Goal: Communication & Community: Ask a question

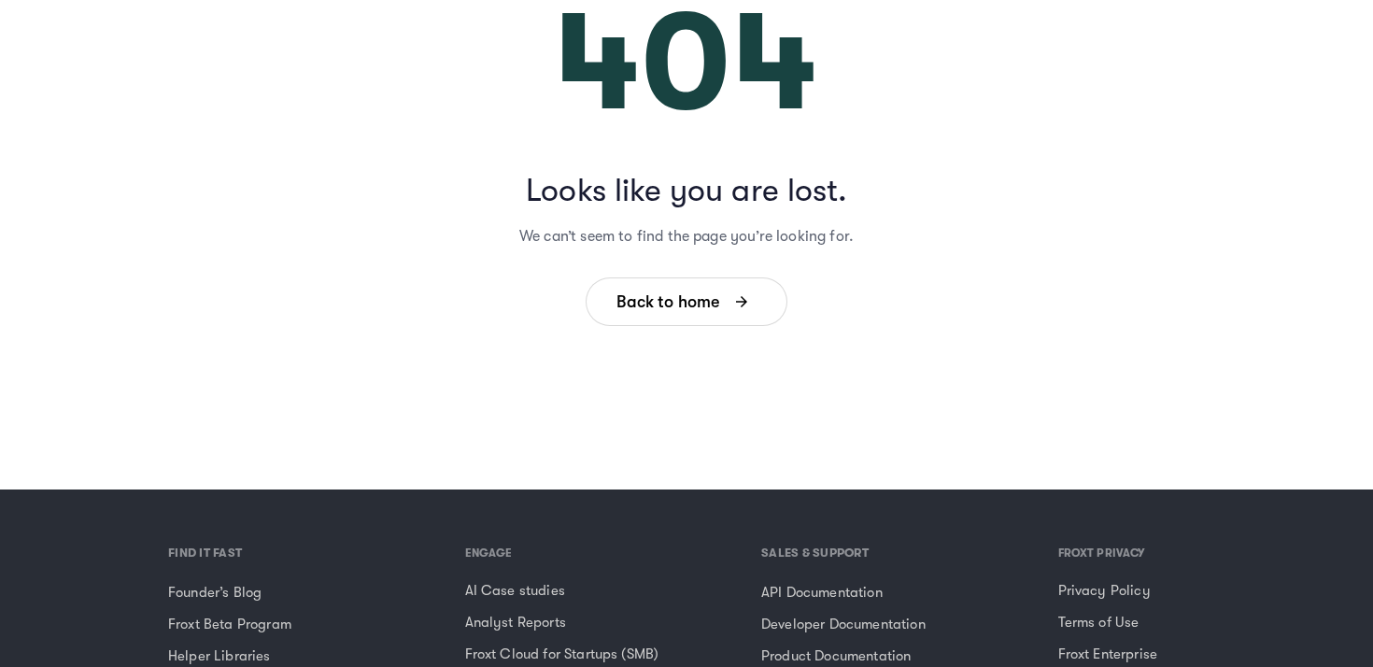
scroll to position [578, 0]
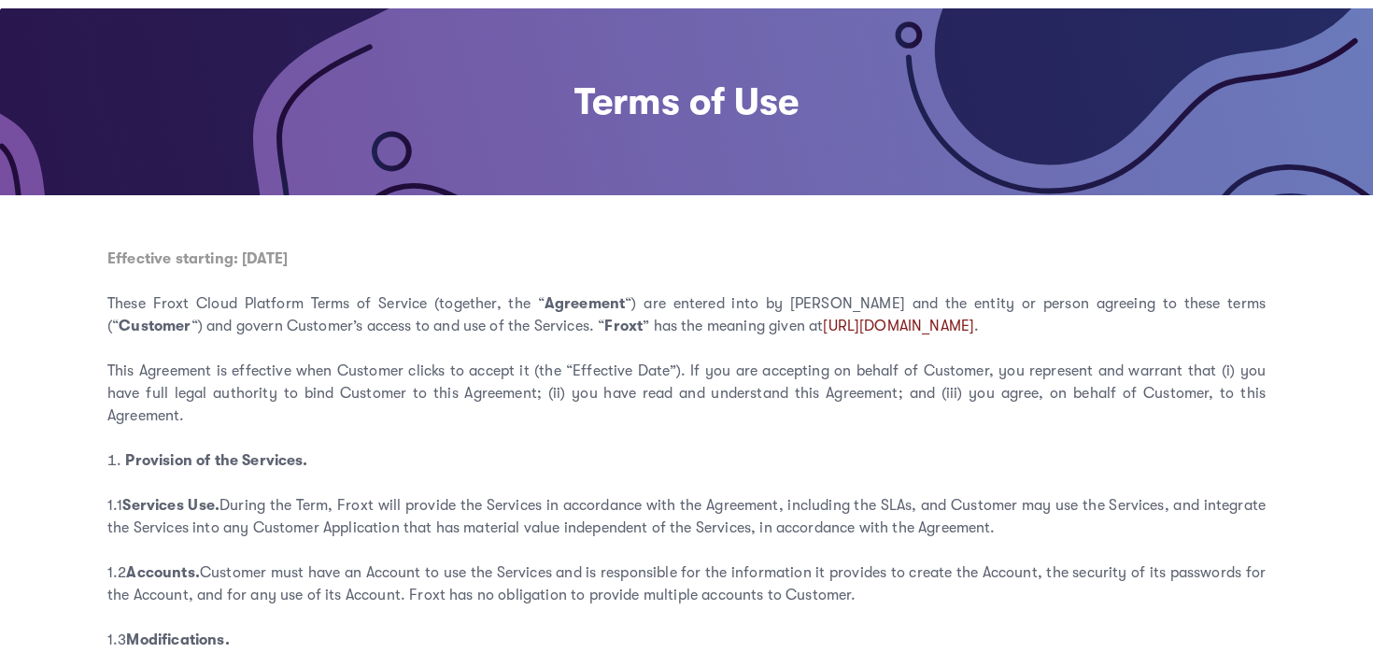
scroll to position [119, 0]
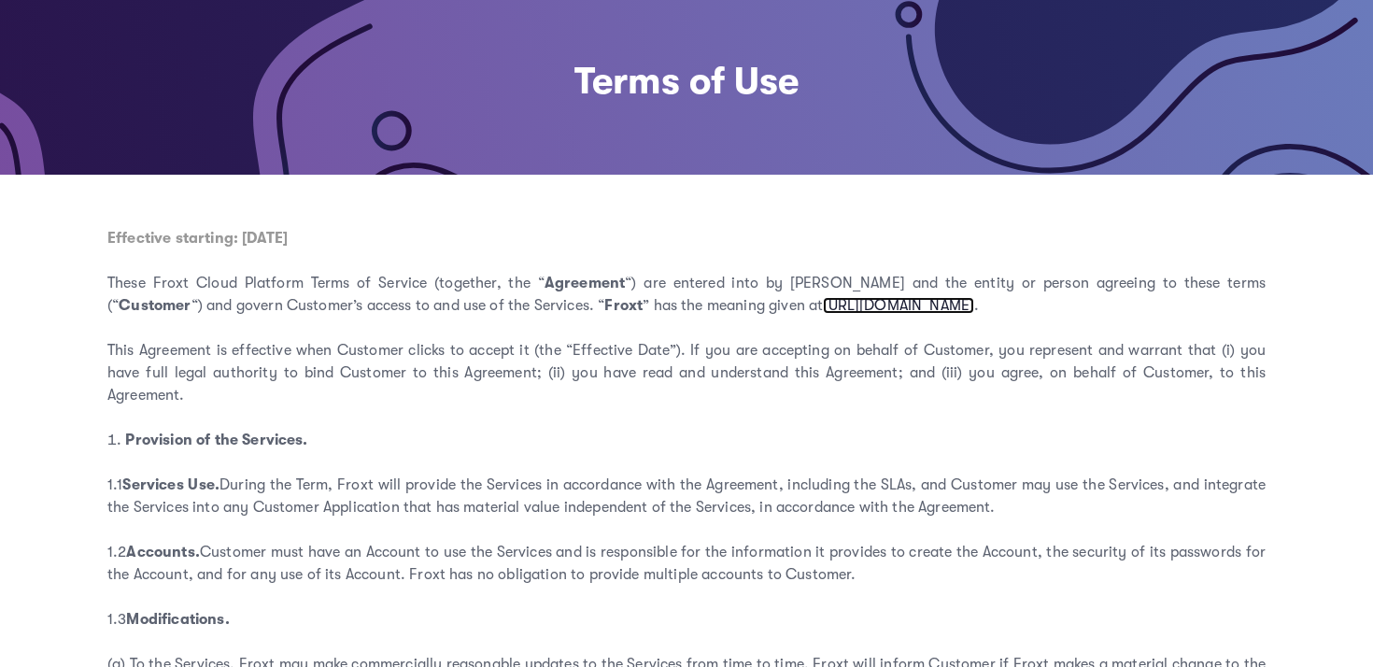
click at [857, 311] on link "https://froxt.com/terms/froxt-entity" at bounding box center [898, 305] width 151 height 17
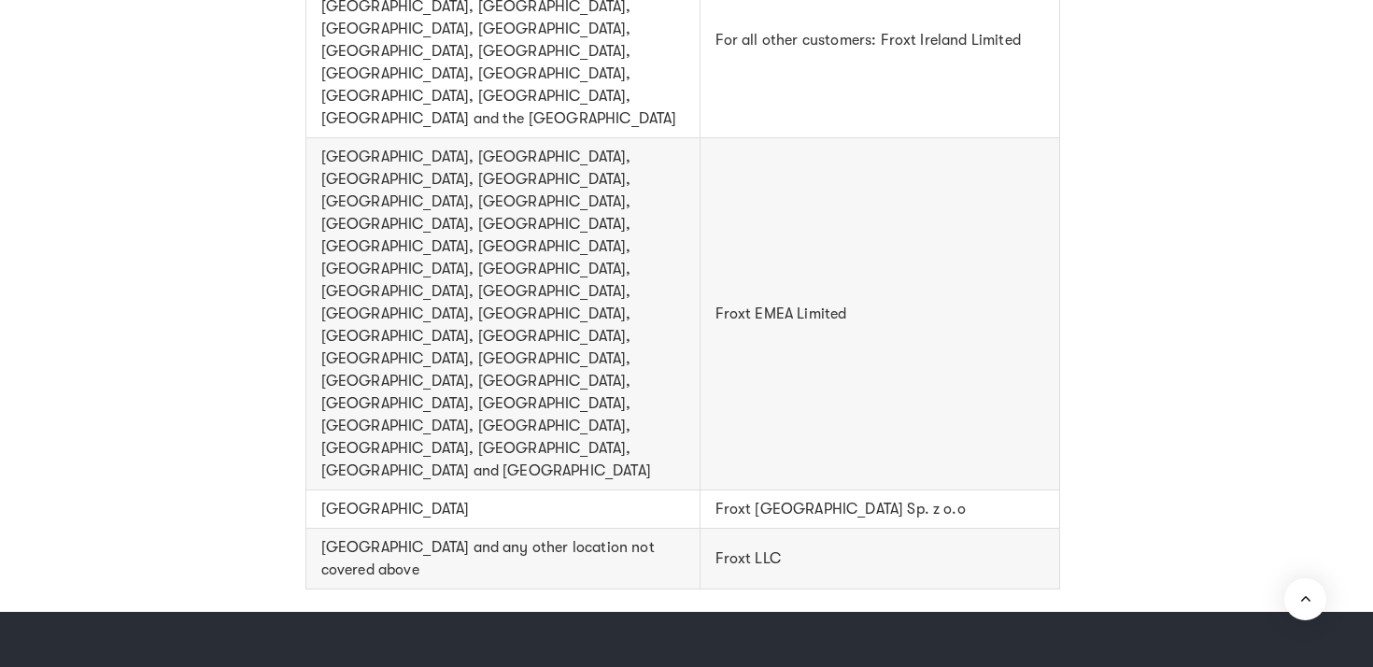
scroll to position [1262, 0]
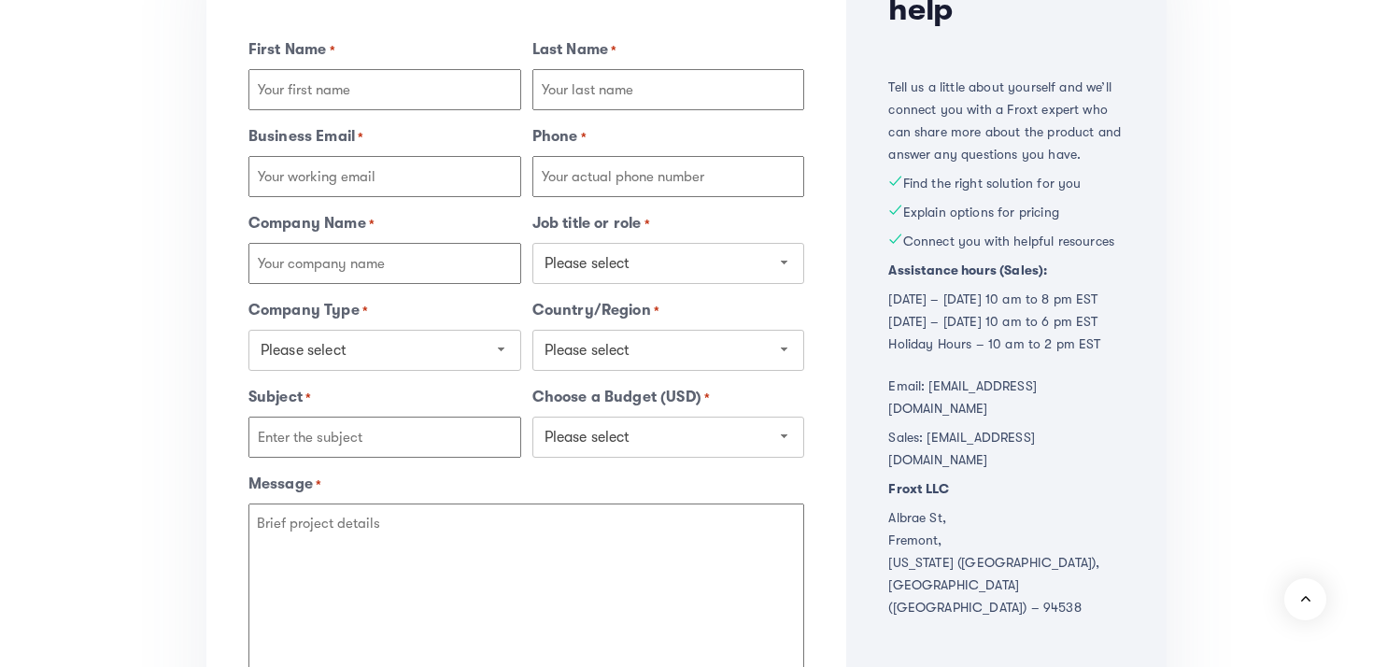
scroll to position [363, 0]
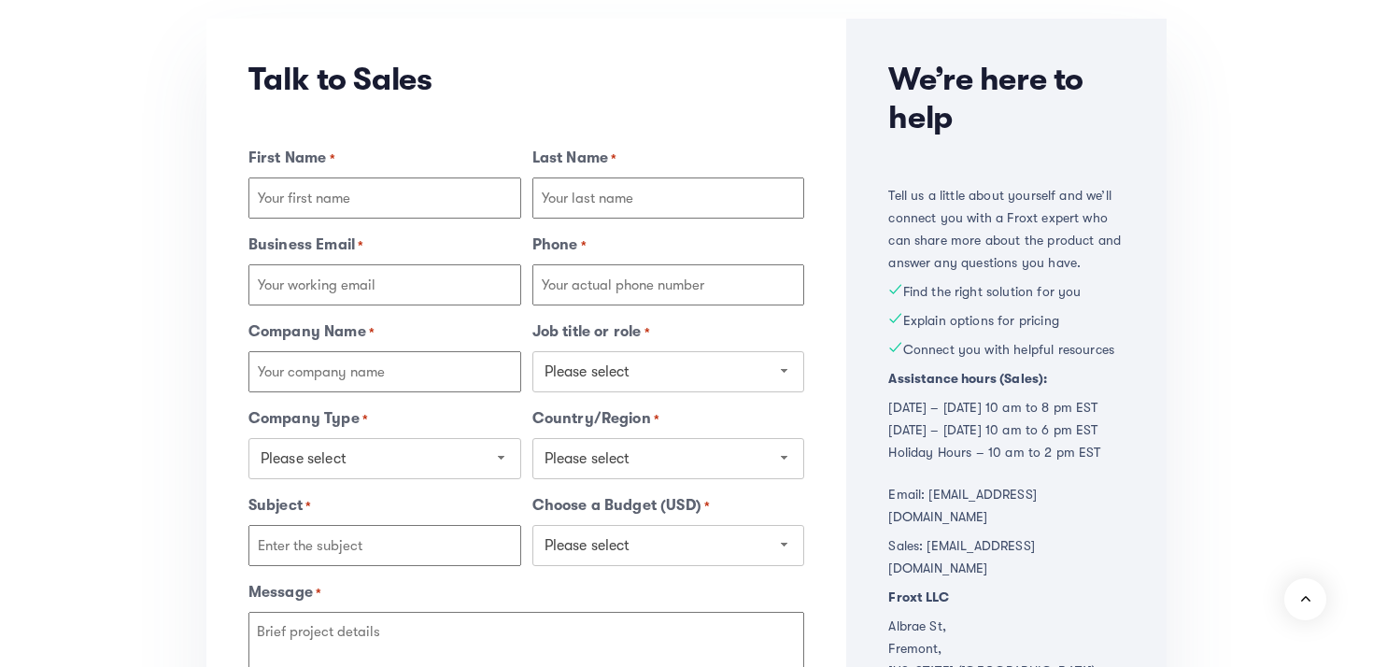
click at [440, 191] on input "First Name *" at bounding box center [385, 198] width 273 height 41
click at [597, 204] on input "Last Name *" at bounding box center [669, 198] width 273 height 41
click at [497, 289] on input "Business Email *" at bounding box center [385, 284] width 273 height 41
click at [604, 284] on input "Phone *" at bounding box center [669, 284] width 273 height 41
click at [454, 366] on input "Company Name *" at bounding box center [385, 371] width 273 height 41
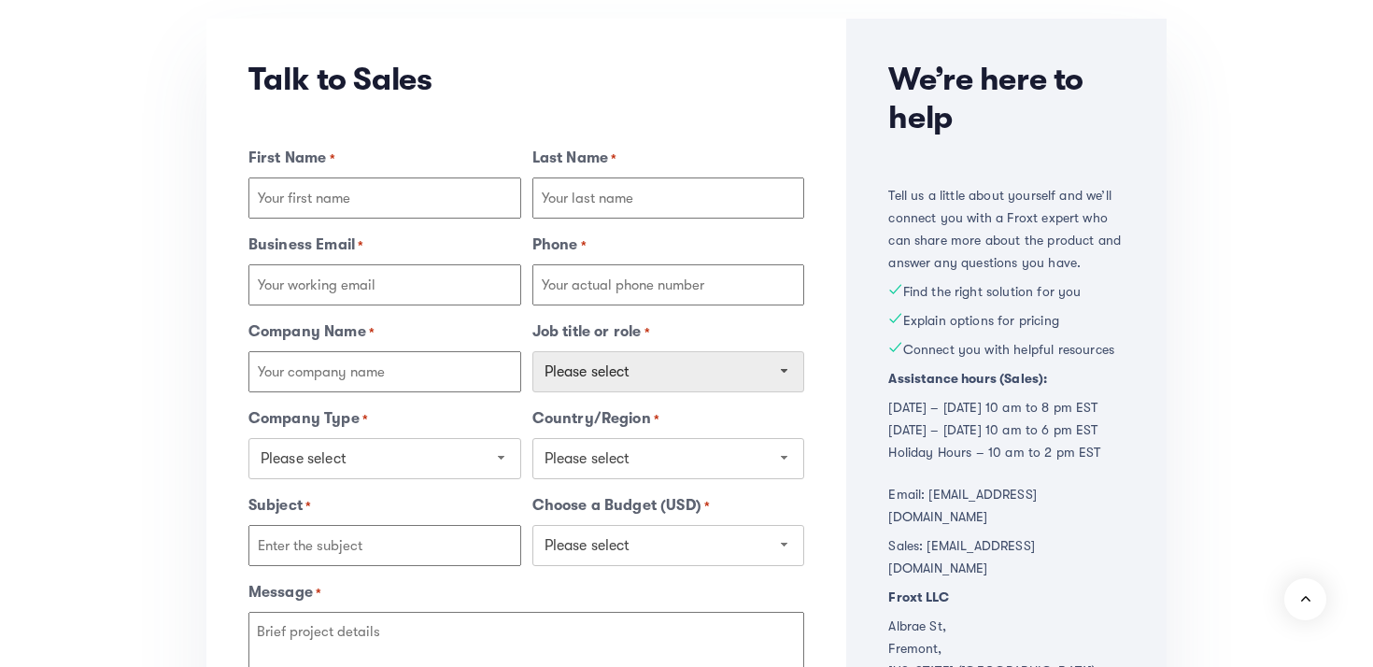
click at [585, 369] on span "Please select" at bounding box center [660, 371] width 230 height 17
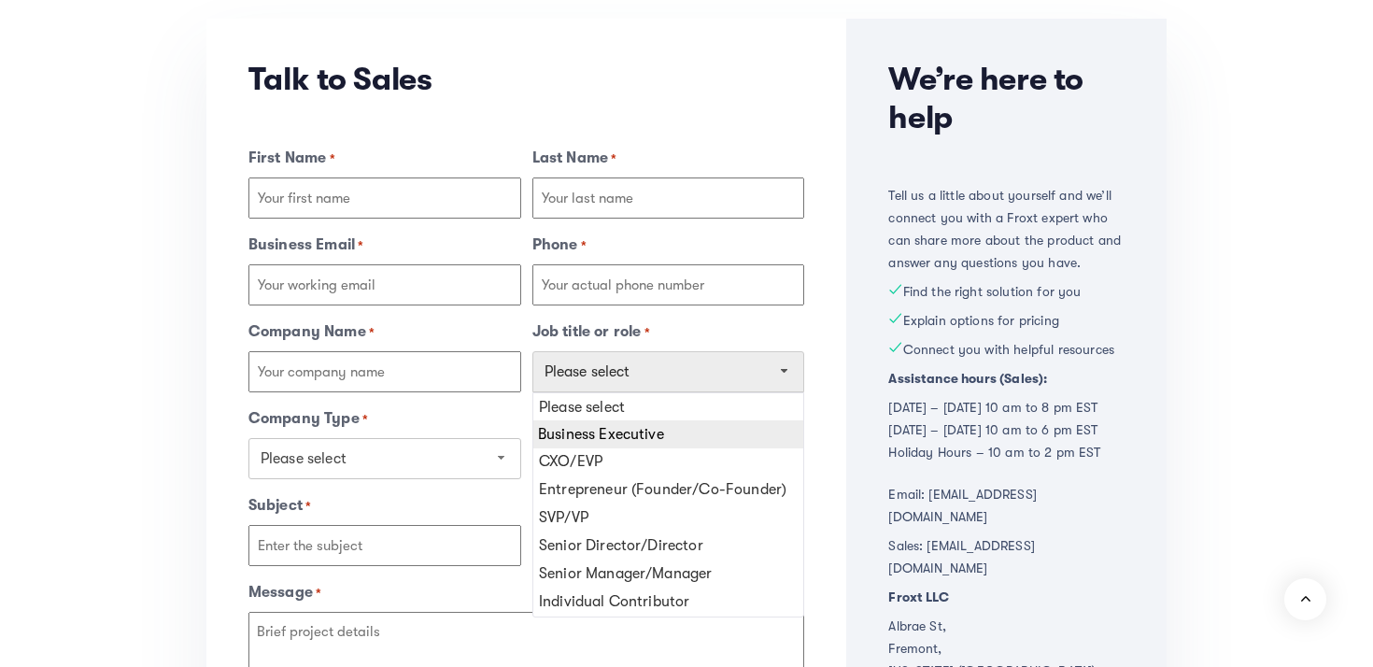
click at [586, 434] on div "Business Executive" at bounding box center [669, 434] width 273 height 28
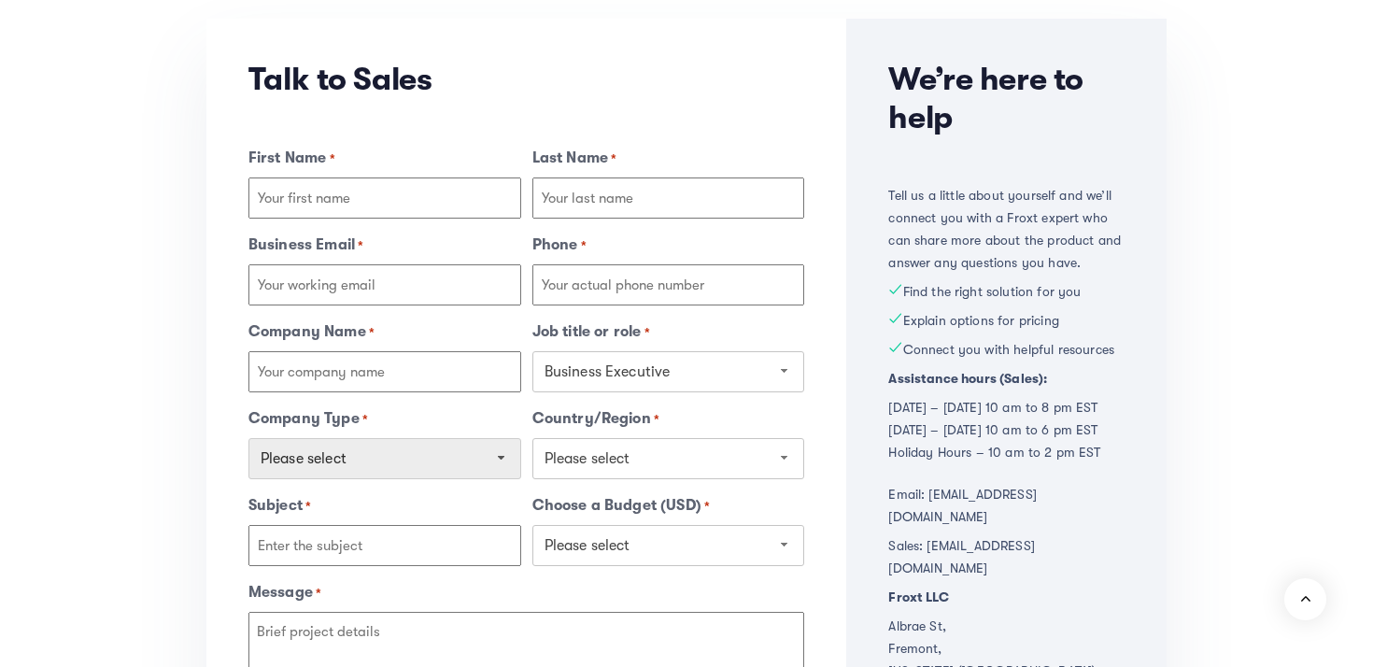
click at [442, 439] on span "Please select" at bounding box center [385, 458] width 273 height 41
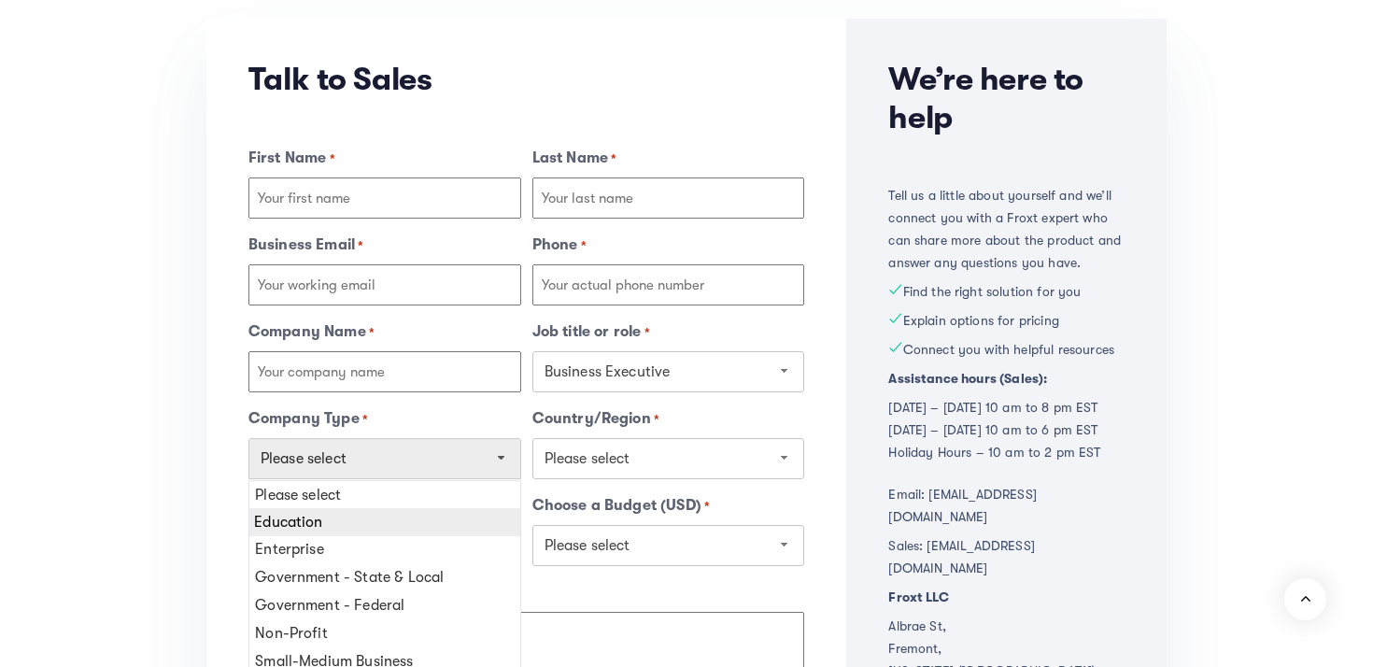
click at [446, 526] on div "Education" at bounding box center [385, 522] width 273 height 28
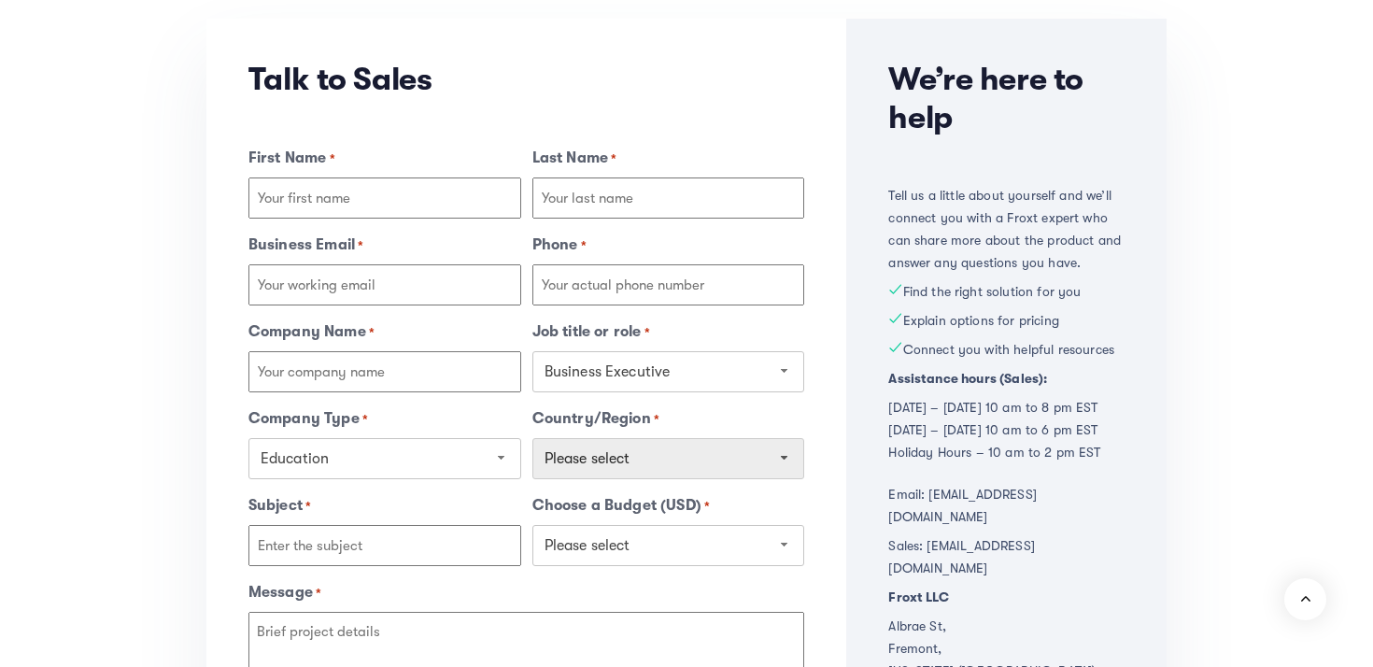
click at [595, 438] on span "Please select" at bounding box center [669, 458] width 273 height 41
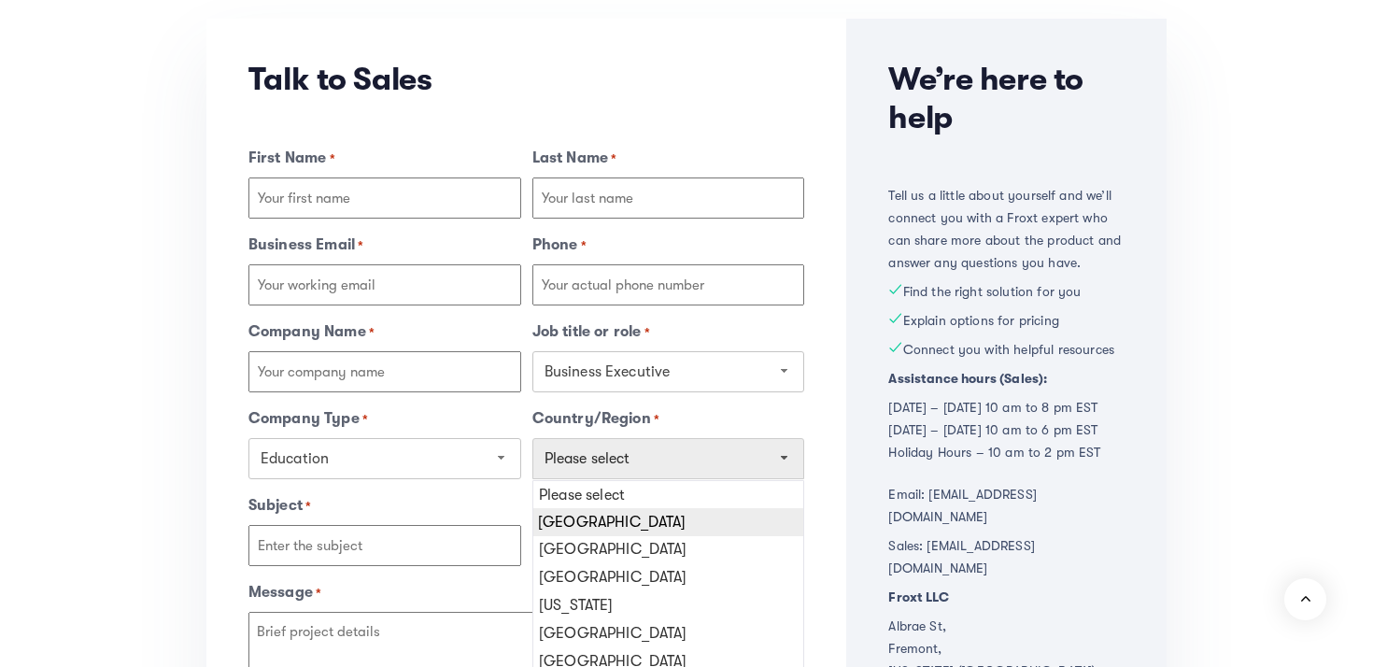
click at [605, 511] on div "Afghanistan" at bounding box center [669, 522] width 273 height 28
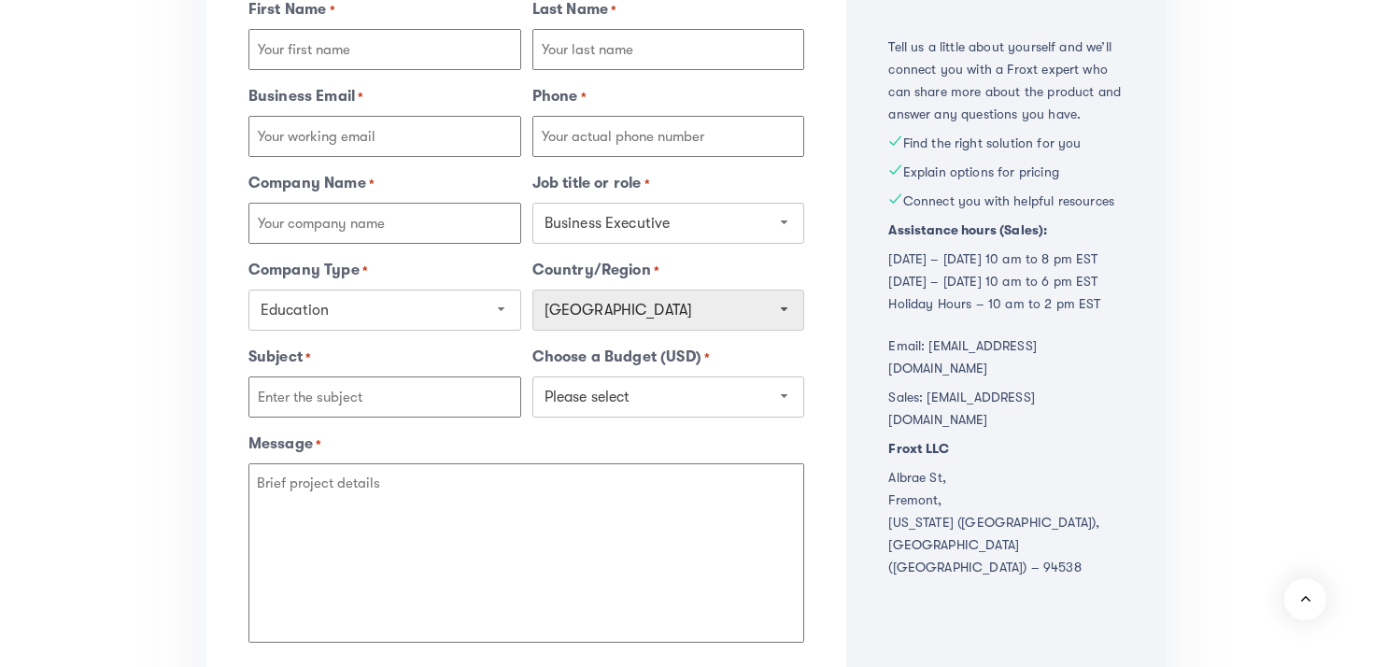
scroll to position [618, 0]
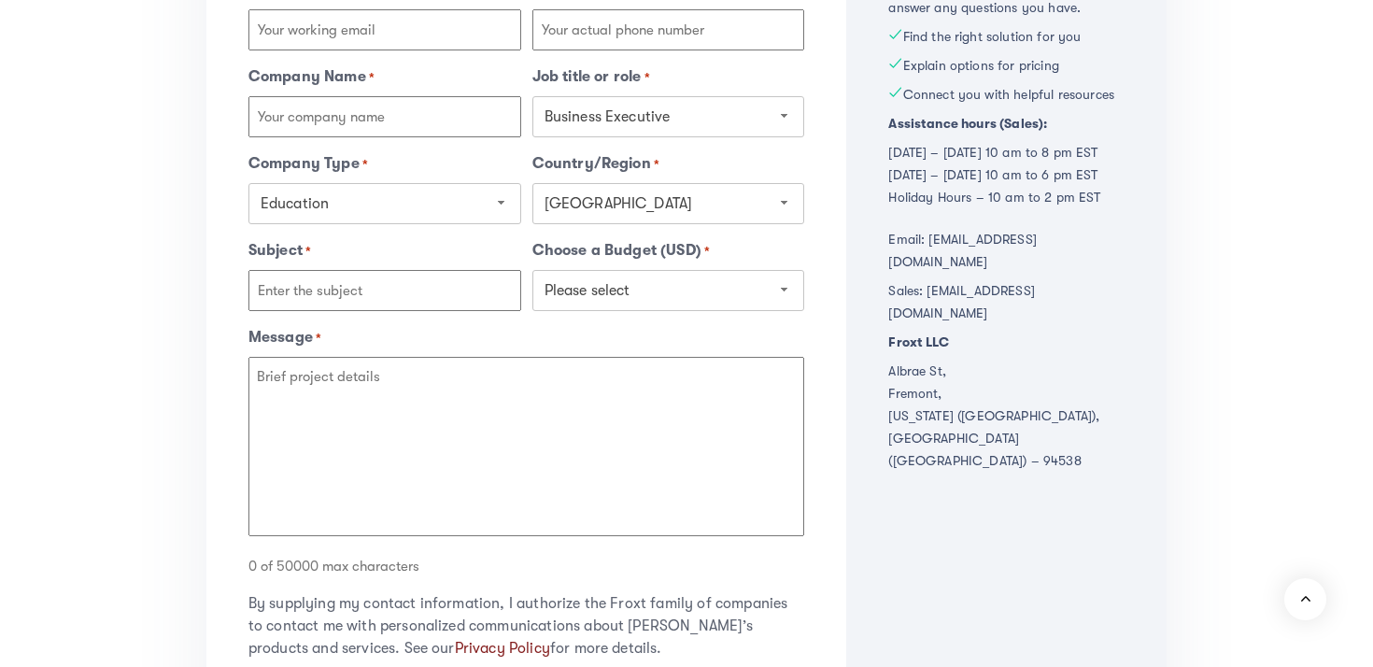
click at [442, 309] on input "Subject *" at bounding box center [385, 290] width 273 height 41
click at [599, 287] on span "Please select" at bounding box center [660, 290] width 230 height 17
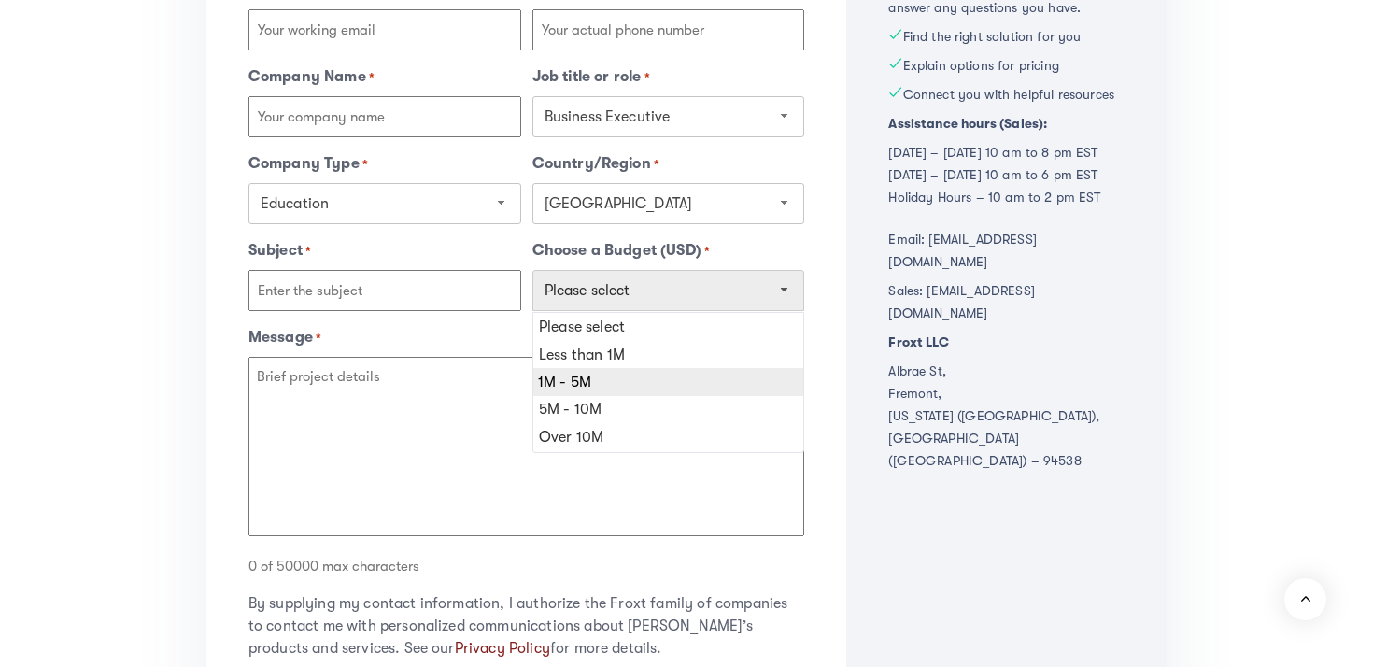
click at [608, 373] on div "1M - 5M" at bounding box center [669, 382] width 273 height 28
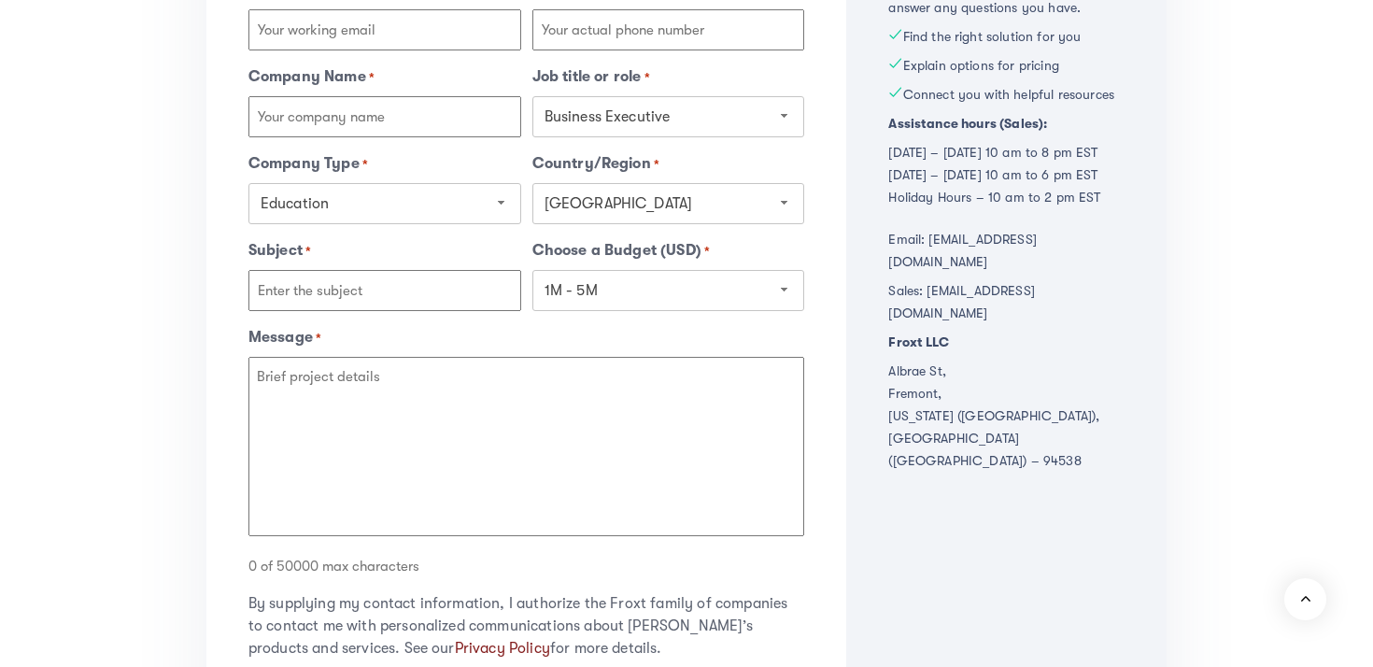
click at [448, 386] on textarea "Message *" at bounding box center [527, 446] width 557 height 179
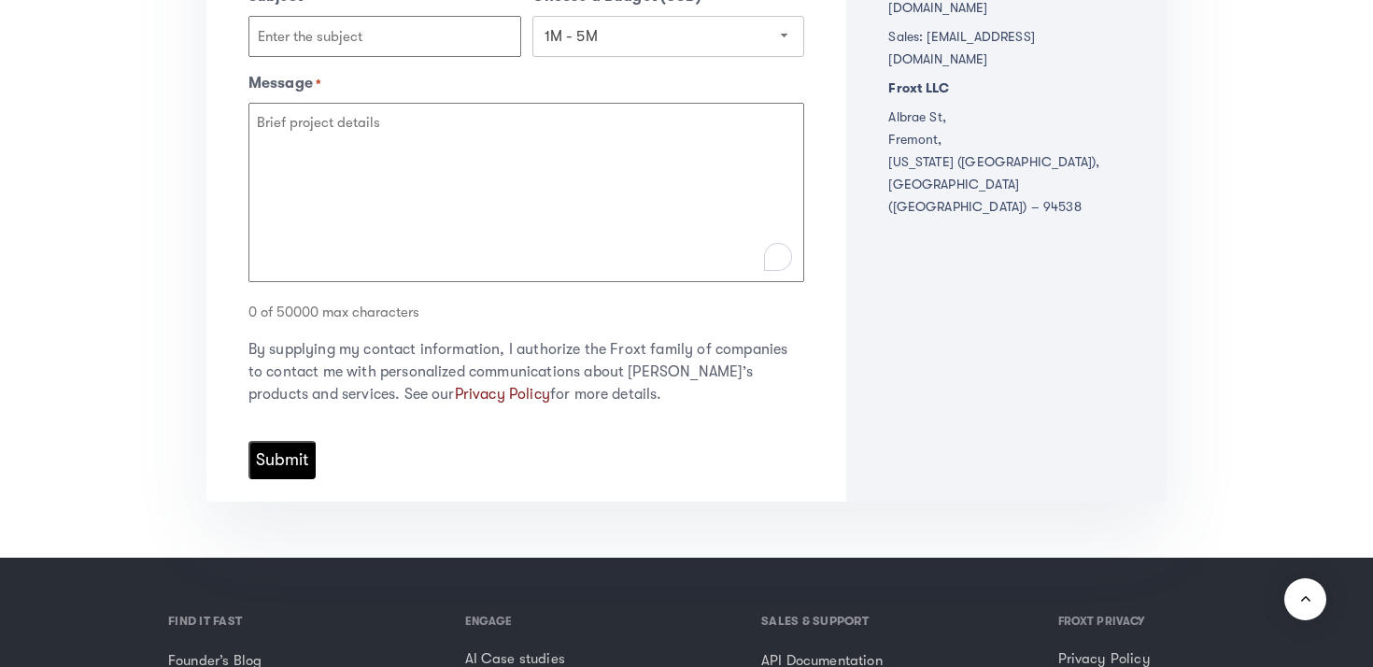
scroll to position [874, 0]
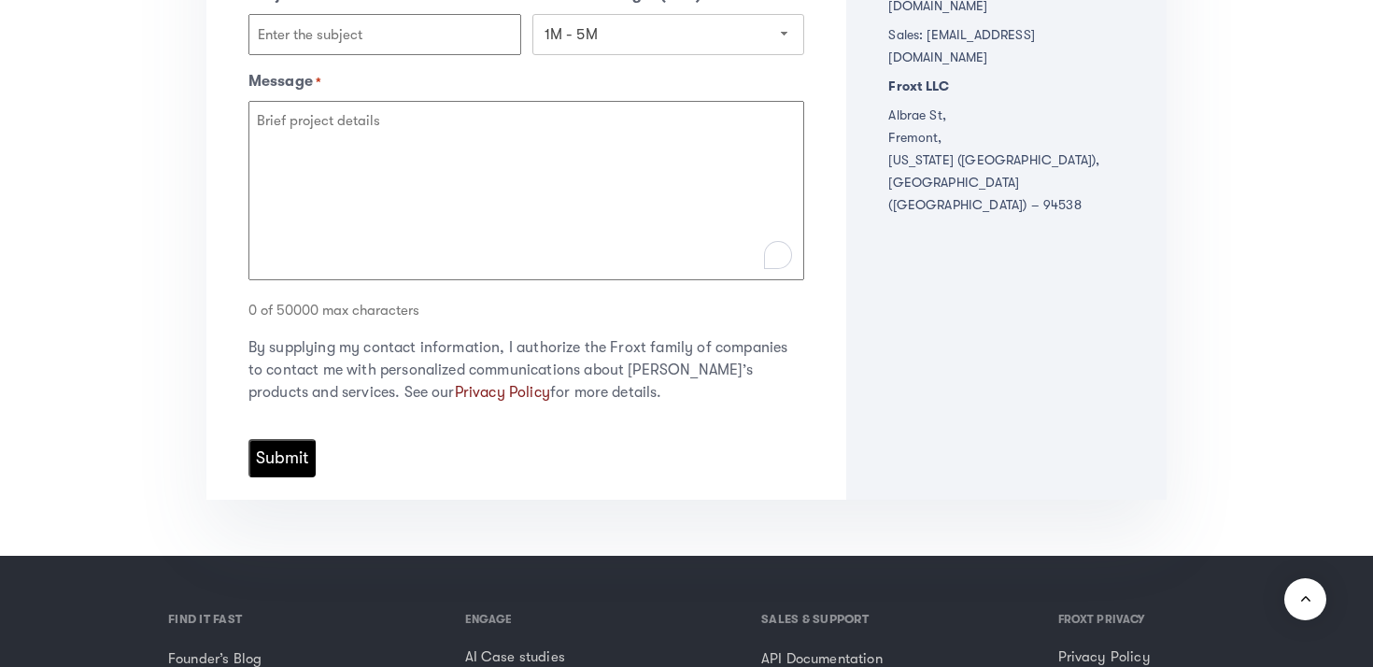
click at [256, 482] on div "Submit" at bounding box center [527, 462] width 557 height 76
click at [293, 454] on input "Submit" at bounding box center [282, 458] width 67 height 38
